Goal: Register for event/course

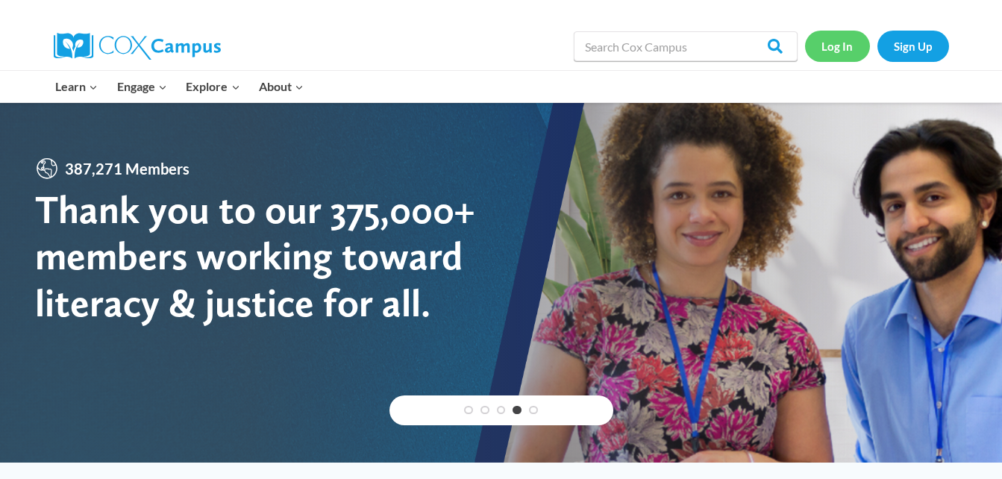
click at [850, 53] on link "Log In" at bounding box center [837, 46] width 65 height 31
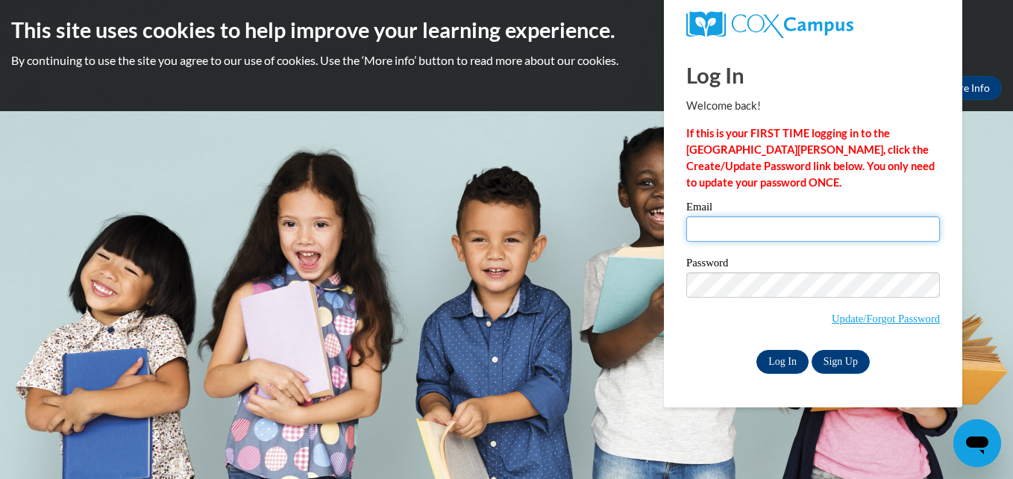
type input "alejam211@outlook.com"
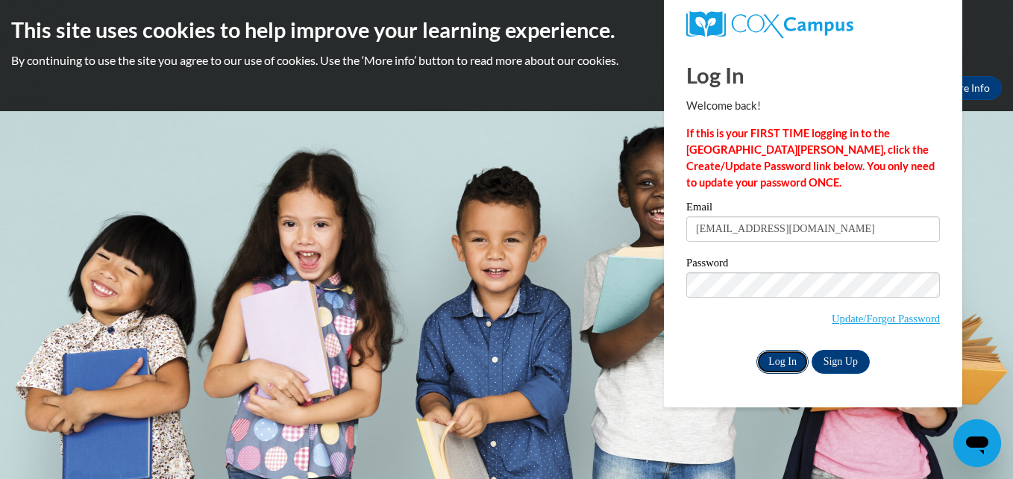
click at [802, 368] on input "Log In" at bounding box center [782, 362] width 52 height 24
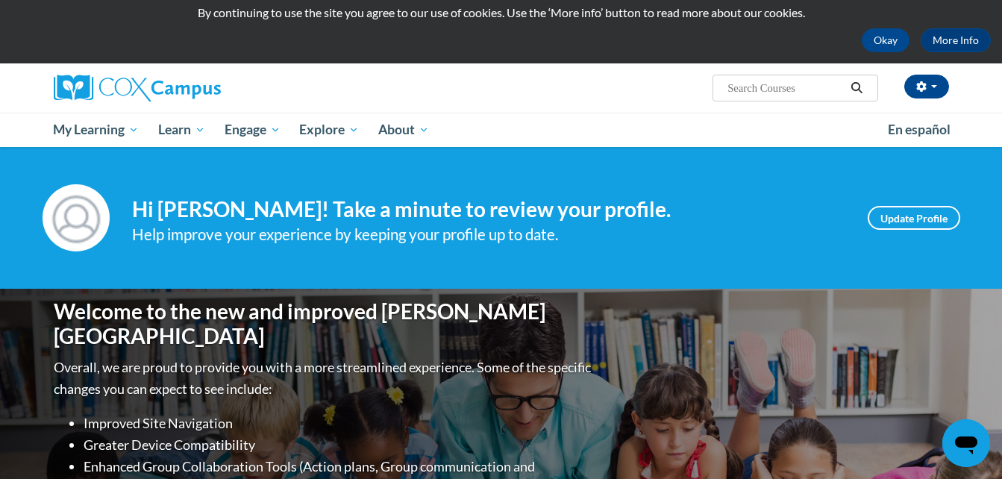
scroll to position [44, 0]
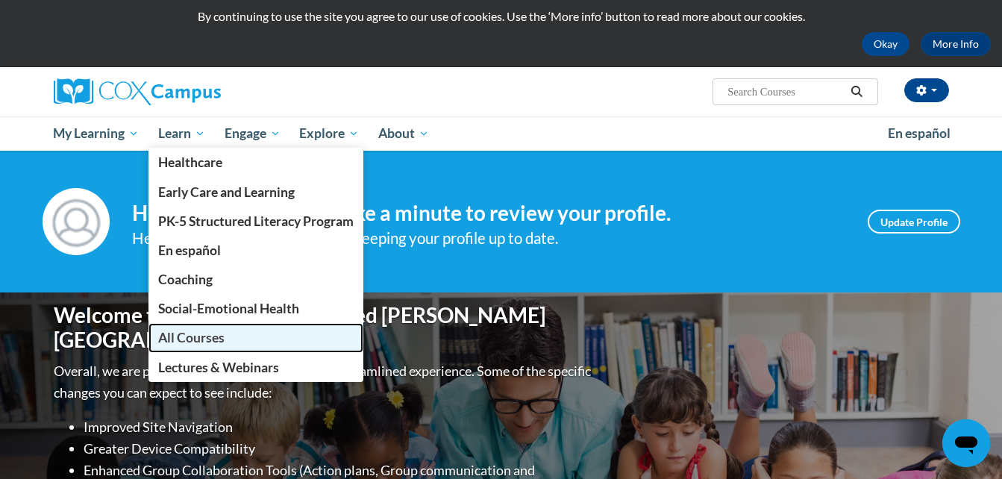
click at [200, 333] on span "All Courses" at bounding box center [191, 338] width 66 height 16
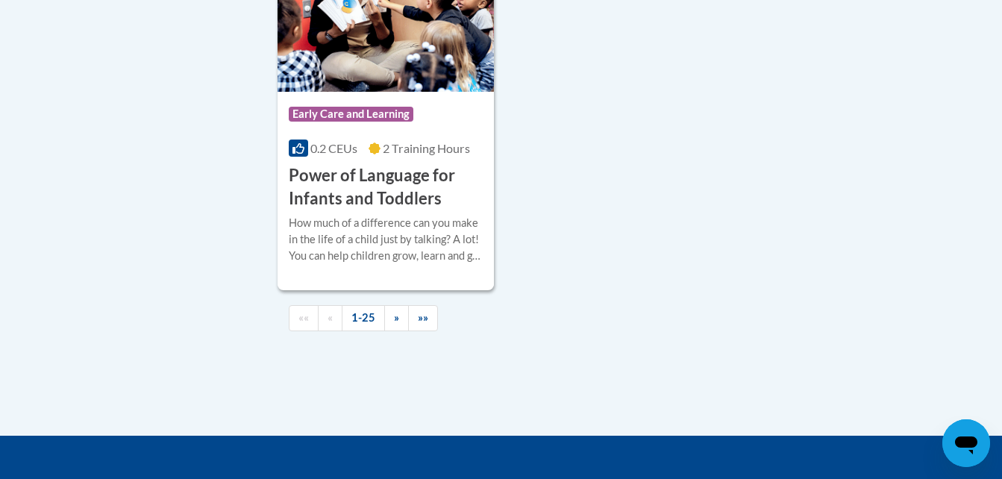
scroll to position [3673, 0]
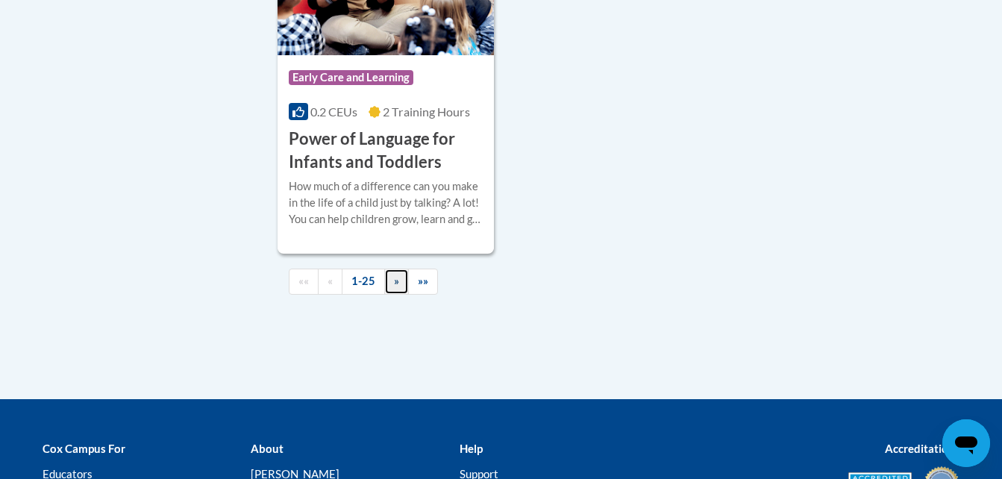
click at [405, 295] on link "»" at bounding box center [396, 282] width 25 height 26
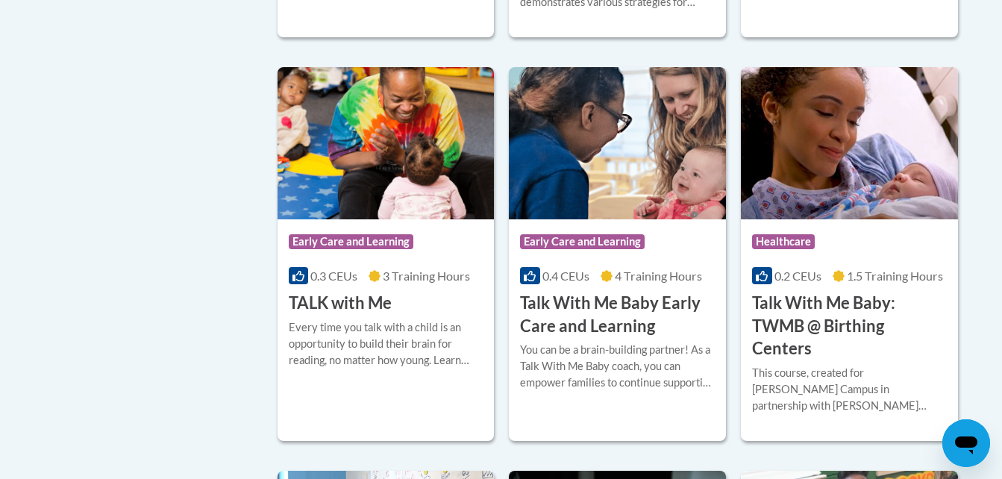
scroll to position [1843, 0]
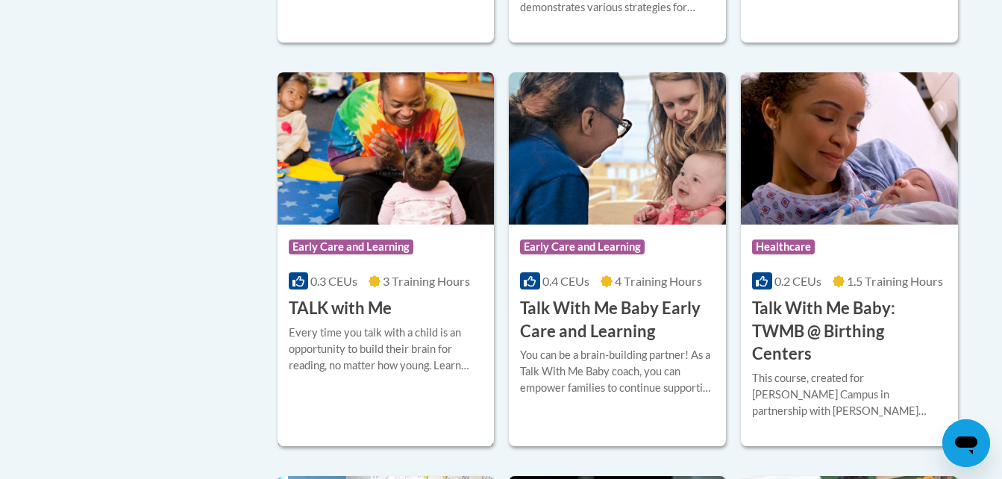
click at [413, 169] on img at bounding box center [386, 148] width 217 height 152
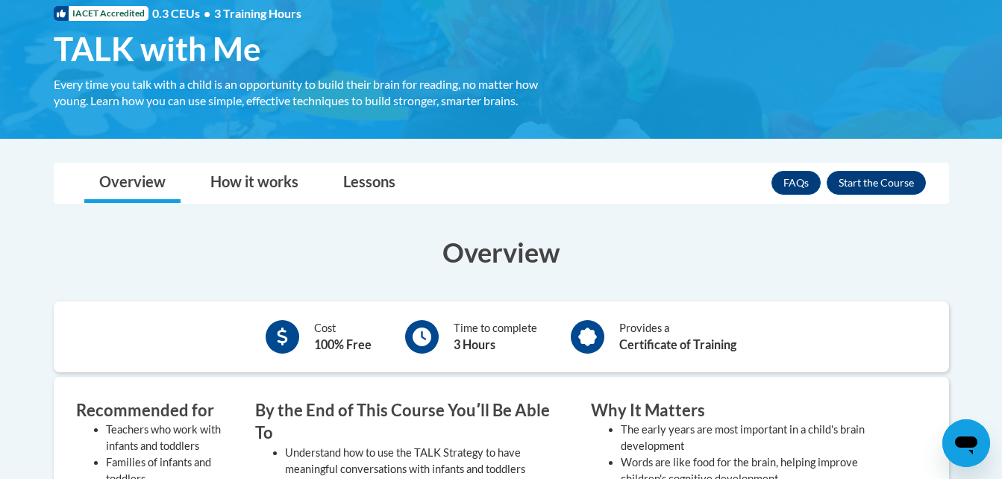
scroll to position [233, 0]
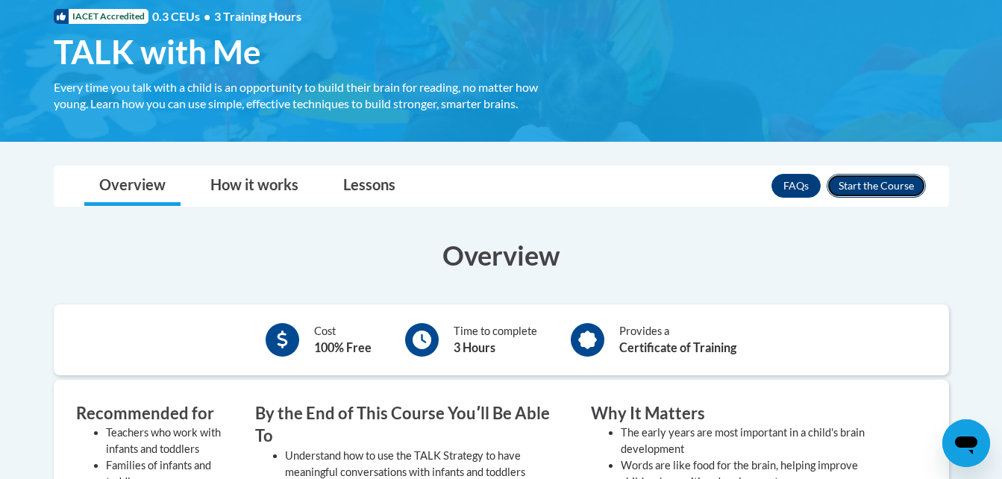
click at [884, 183] on button "Enroll" at bounding box center [876, 186] width 99 height 24
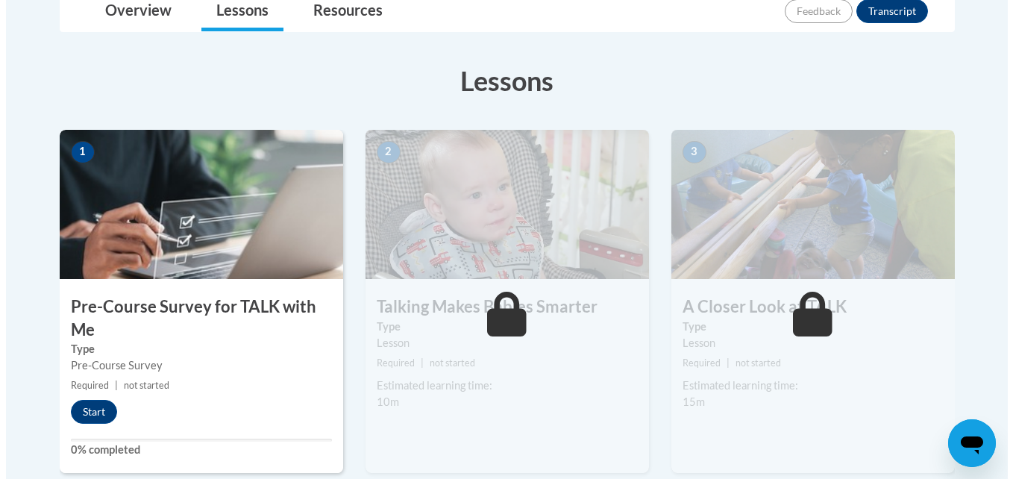
scroll to position [367, 0]
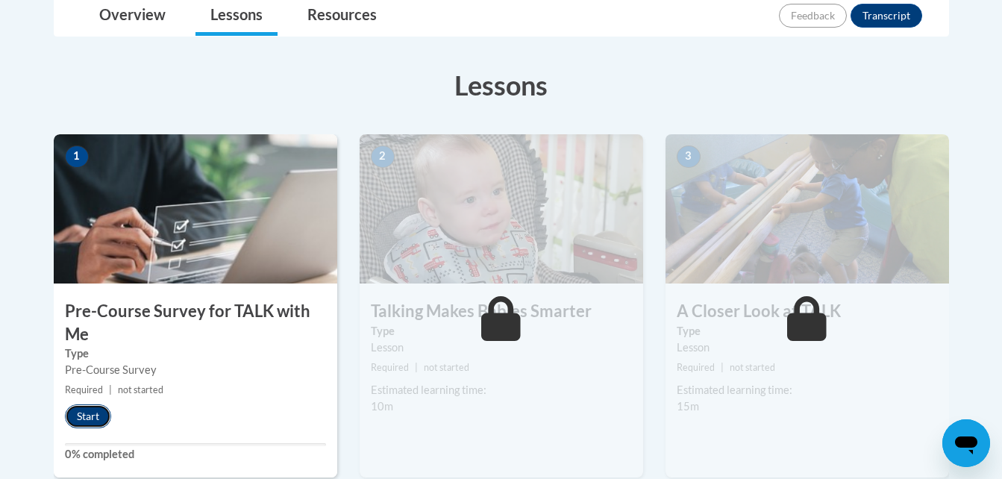
click at [85, 421] on button "Start" at bounding box center [88, 416] width 46 height 24
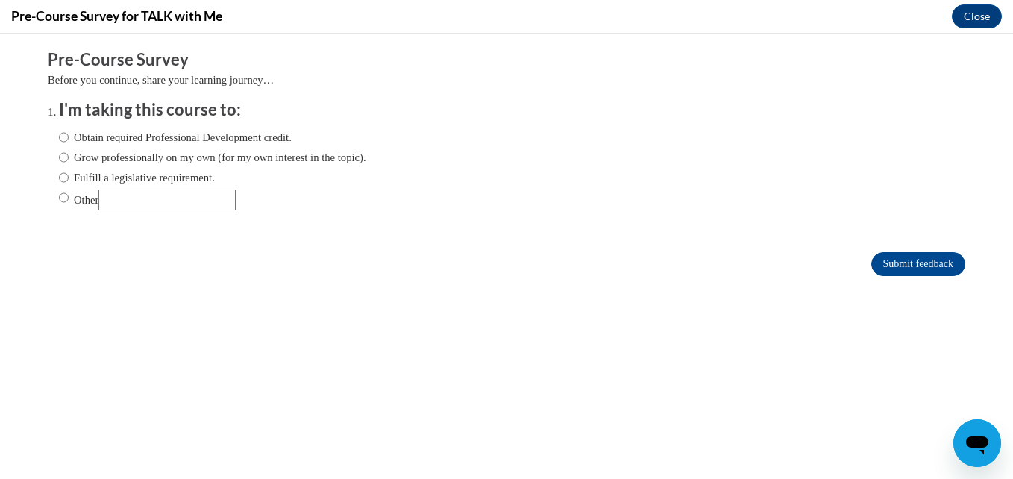
scroll to position [0, 0]
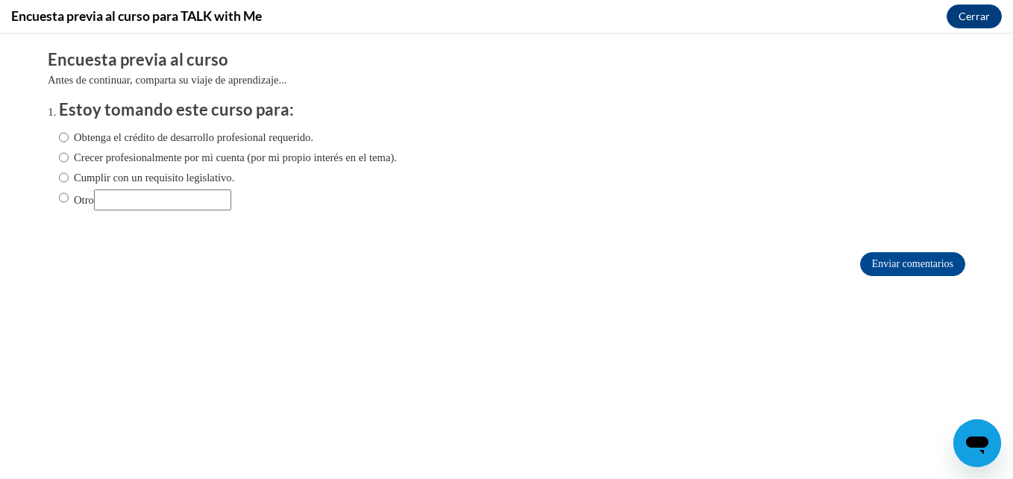
click at [317, 286] on form "Encuesta previa al curso Antes de continuar, comparta su viaje de aprendizaje..…" at bounding box center [507, 169] width 918 height 243
click at [245, 138] on font "Obtenga el crédito de desarrollo profesional requerido." at bounding box center [193, 137] width 239 height 12
click at [69, 138] on input "Obtenga el crédito de desarrollo profesional requerido." at bounding box center [64, 137] width 10 height 16
radio input "true"
click at [862, 255] on input "Submit feedback" at bounding box center [912, 264] width 105 height 24
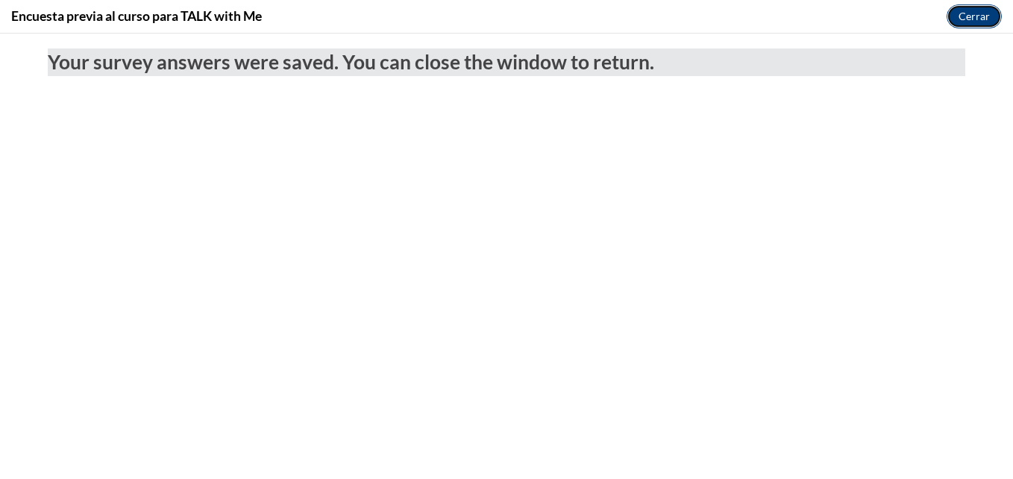
click at [985, 11] on button "Cerrar" at bounding box center [974, 16] width 55 height 24
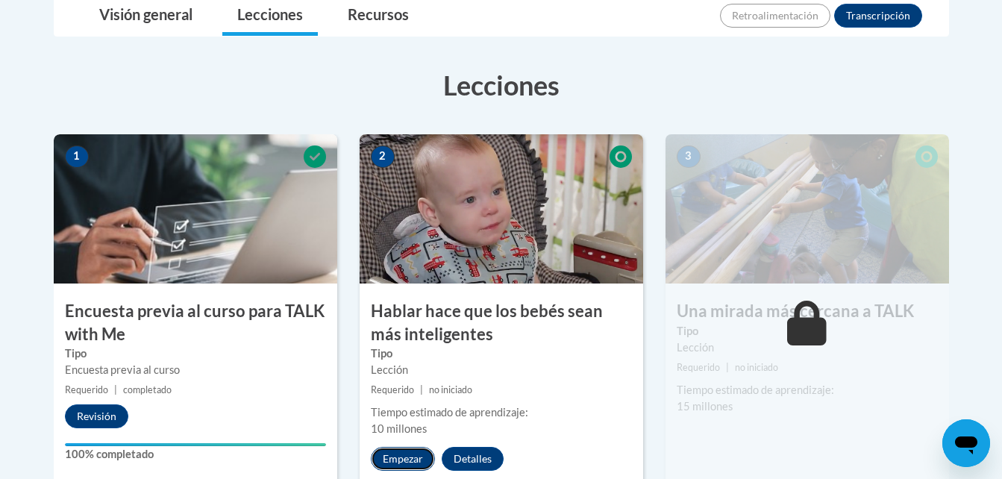
click at [419, 454] on button "Empezar" at bounding box center [403, 459] width 64 height 24
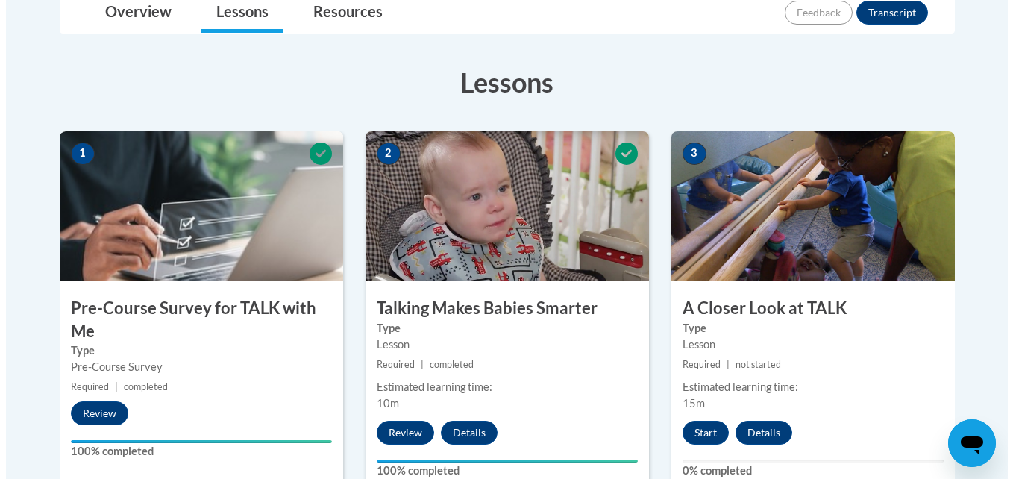
scroll to position [445, 0]
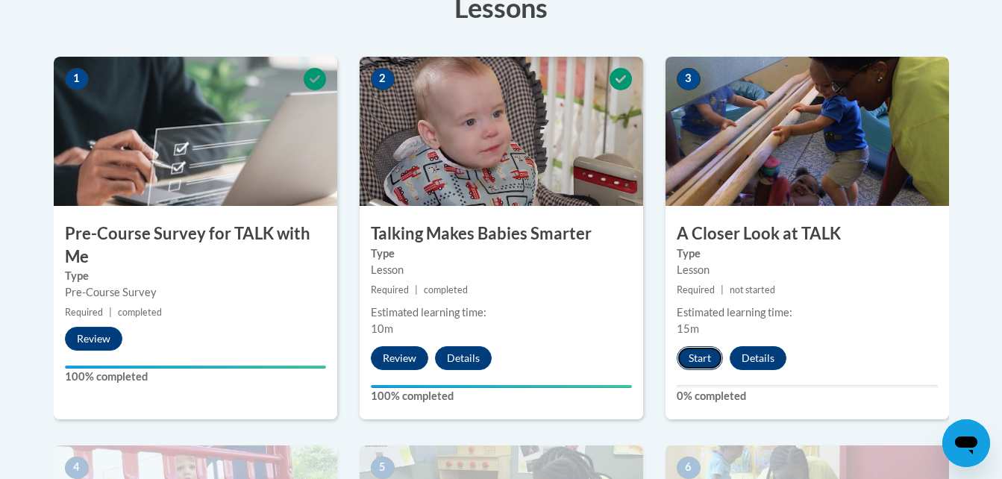
click at [695, 363] on button "Start" at bounding box center [700, 358] width 46 height 24
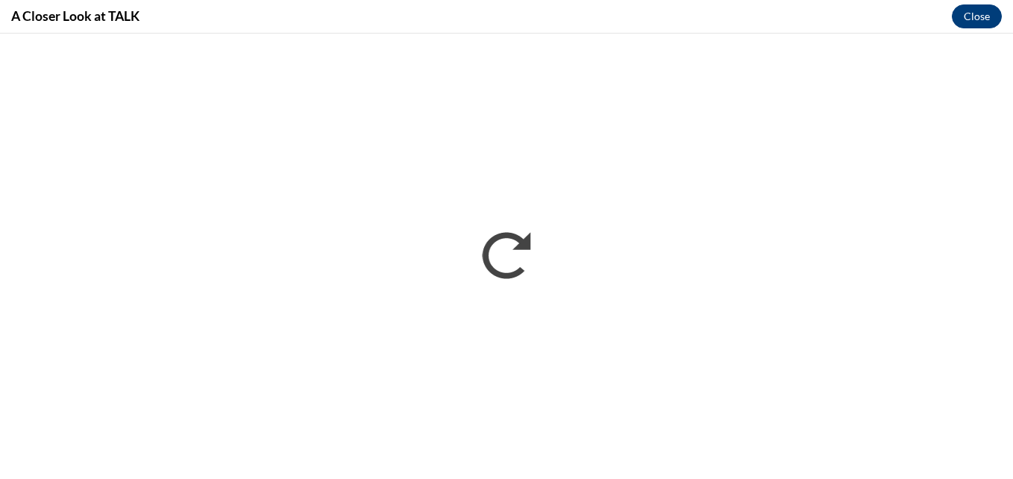
scroll to position [0, 0]
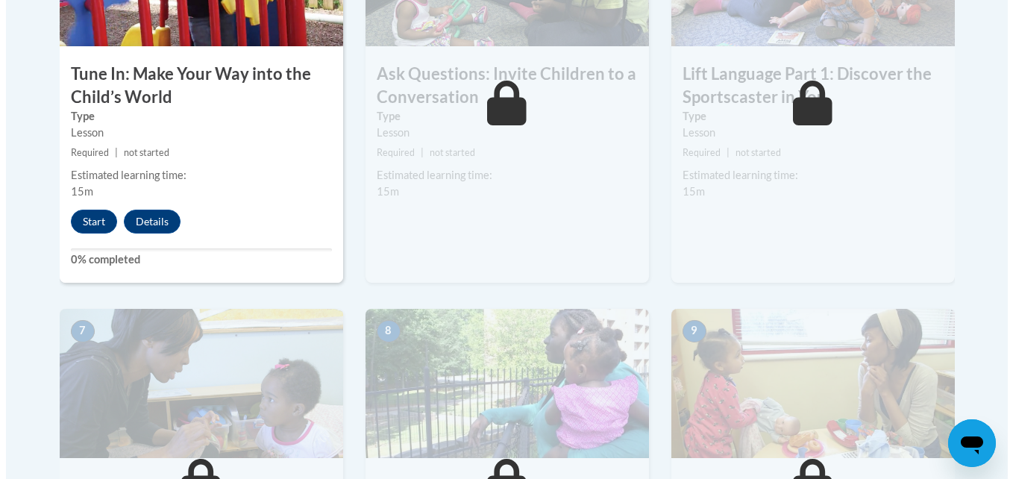
scroll to position [975, 0]
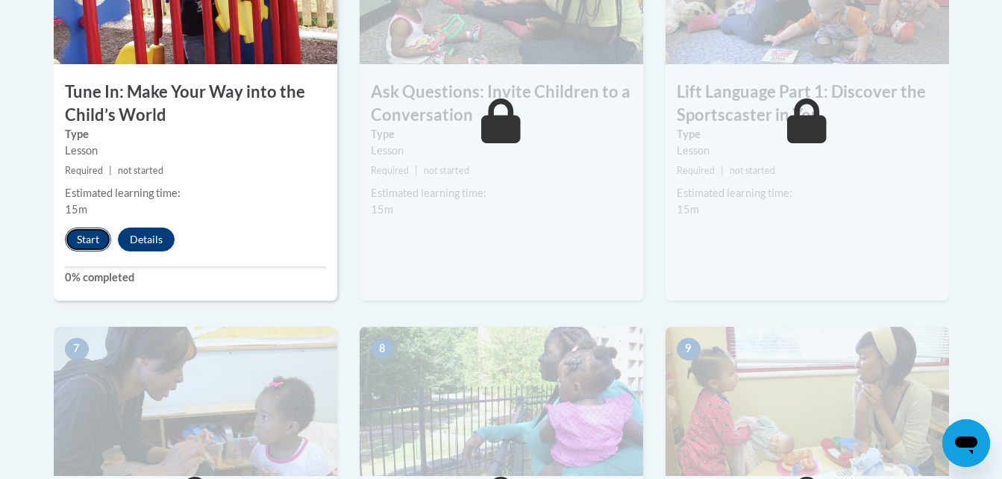
click at [73, 244] on button "Start" at bounding box center [88, 240] width 46 height 24
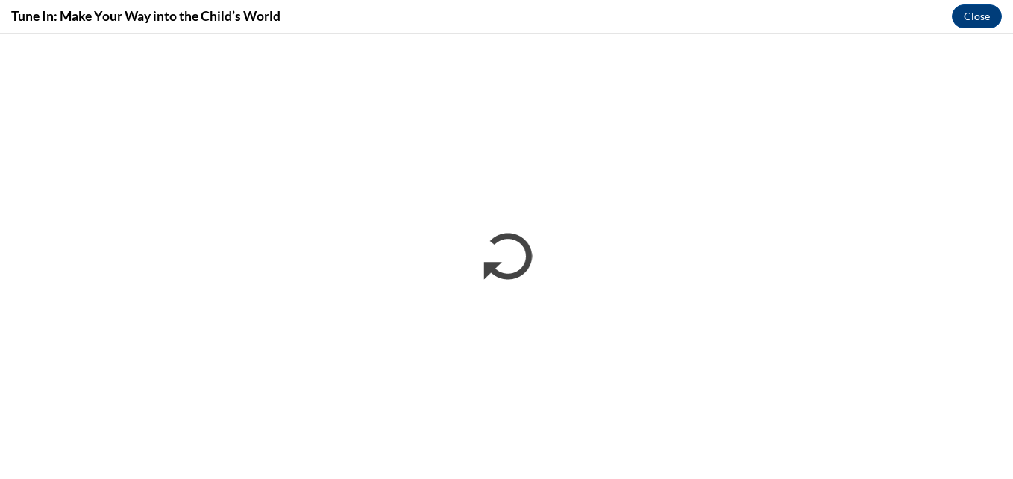
scroll to position [0, 0]
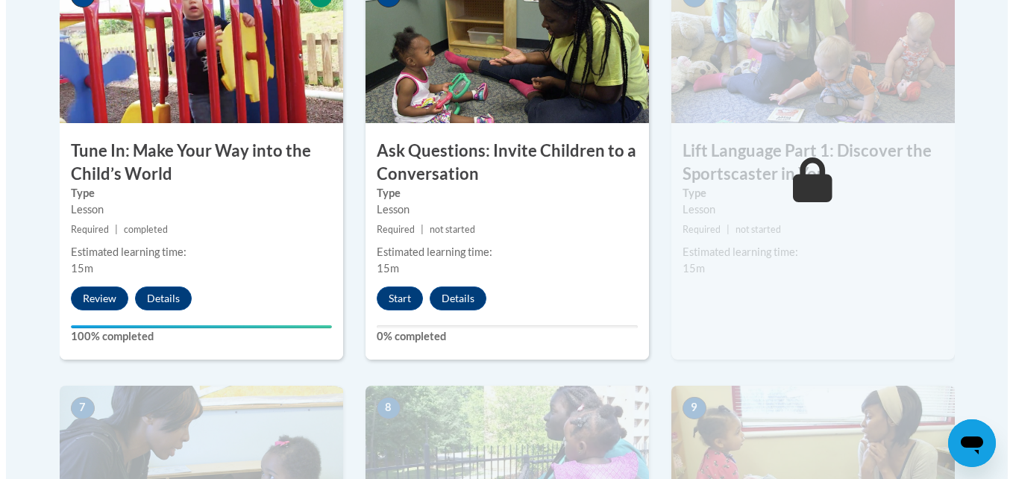
scroll to position [912, 0]
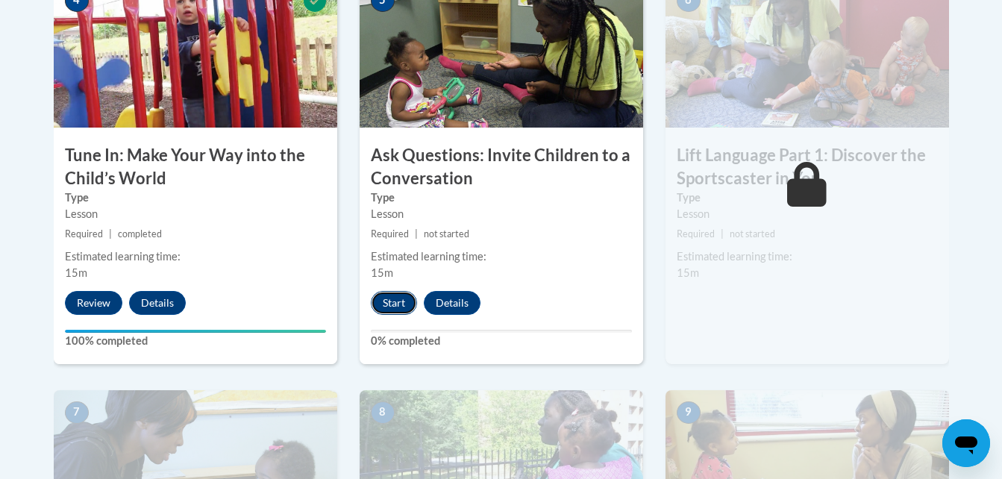
click at [385, 298] on button "Start" at bounding box center [394, 303] width 46 height 24
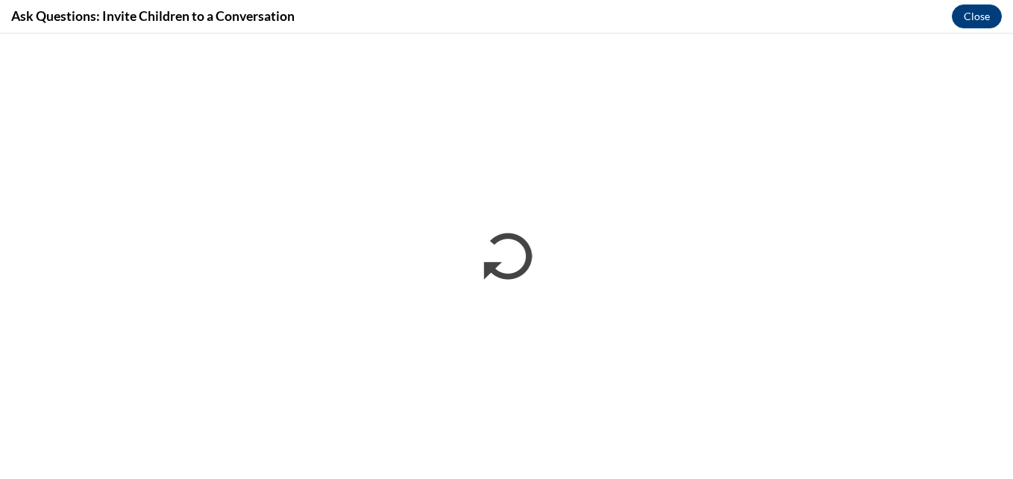
scroll to position [0, 0]
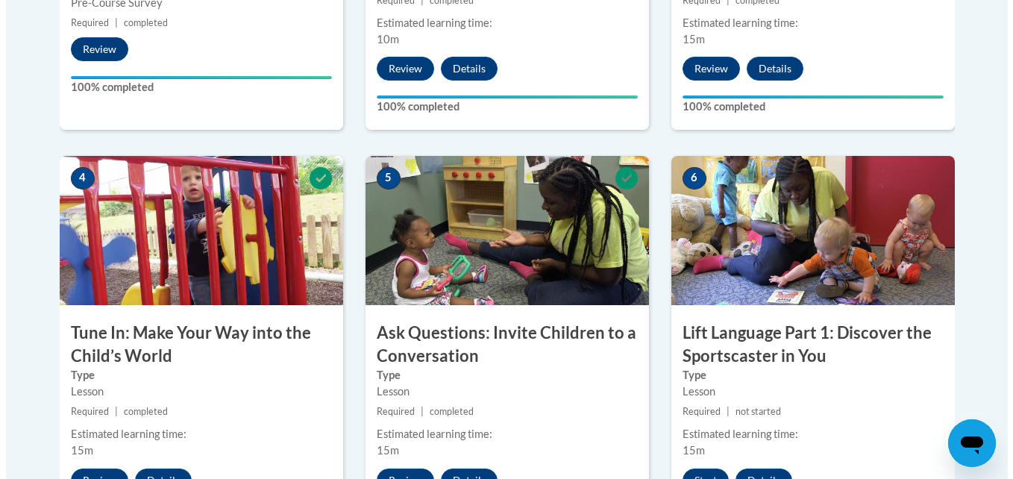
scroll to position [789, 0]
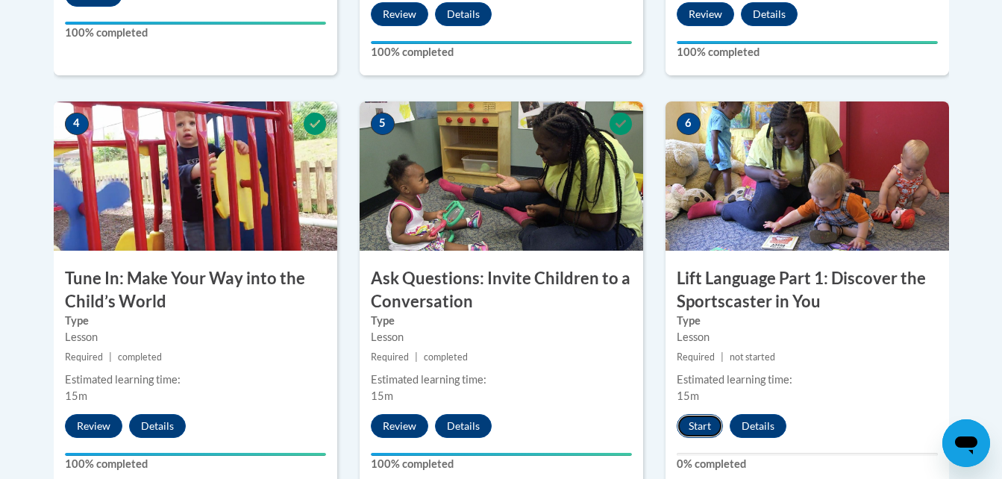
click at [704, 416] on button "Start" at bounding box center [700, 426] width 46 height 24
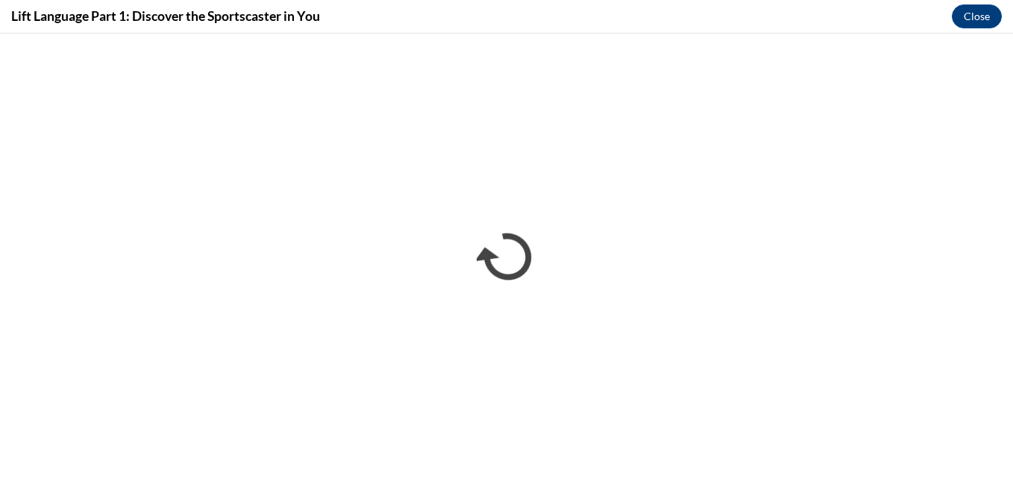
scroll to position [0, 0]
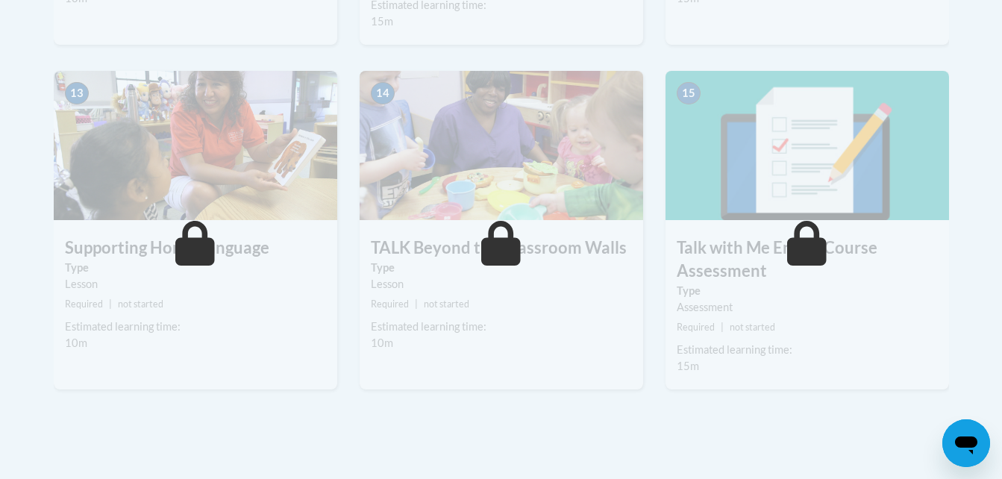
scroll to position [2005, 0]
